Goal: Task Accomplishment & Management: Manage account settings

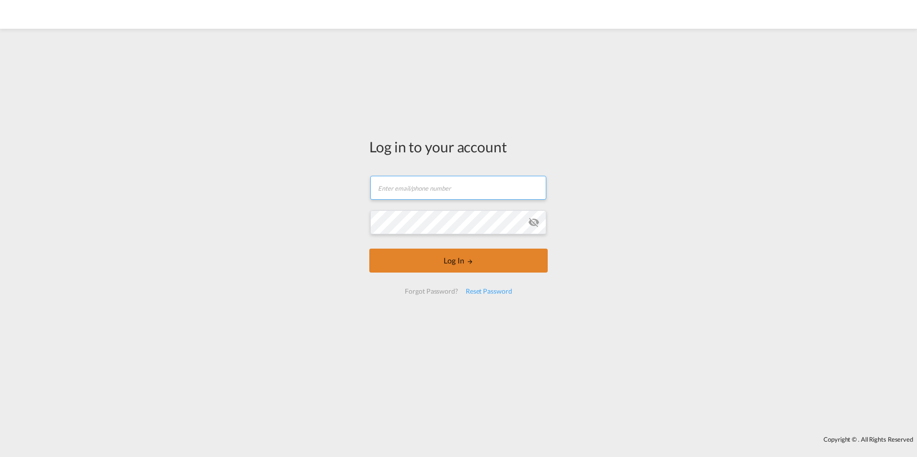
type input "[DOMAIN_NAME][EMAIL_ADDRESS][DOMAIN_NAME]"
click at [415, 258] on button "Log In" at bounding box center [458, 261] width 178 height 24
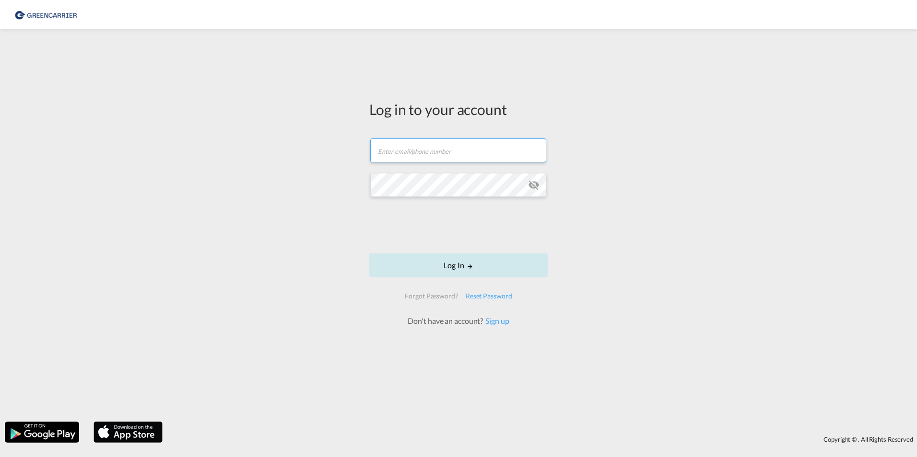
type input "[DOMAIN_NAME][EMAIL_ADDRESS][DOMAIN_NAME]"
click at [464, 261] on button "Log In" at bounding box center [458, 266] width 178 height 24
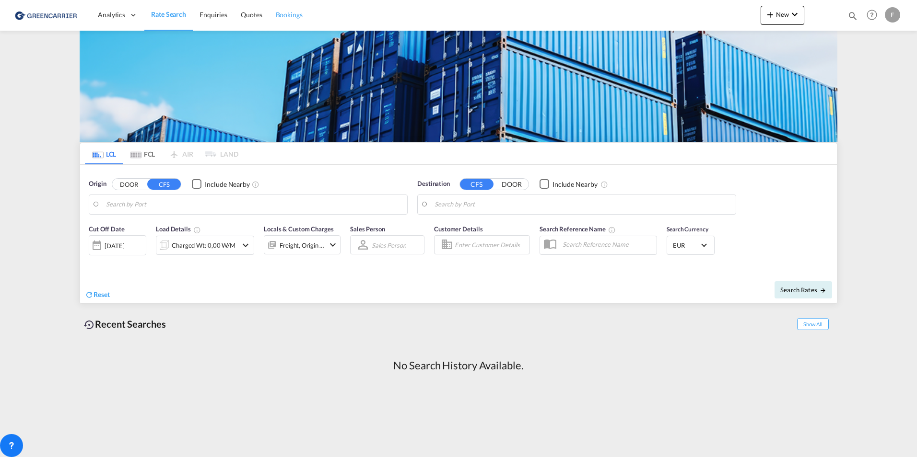
click at [276, 13] on span "Bookings" at bounding box center [289, 15] width 27 height 8
